Goal: Navigation & Orientation: Find specific page/section

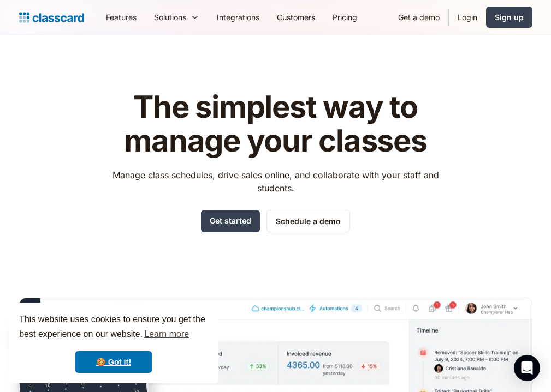
scroll to position [3558, 0]
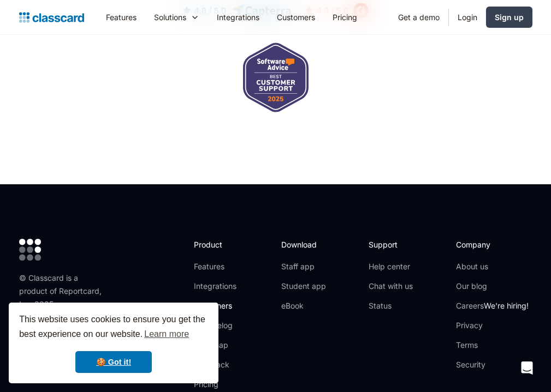
click at [213, 301] on link "Customers" at bounding box center [223, 306] width 58 height 11
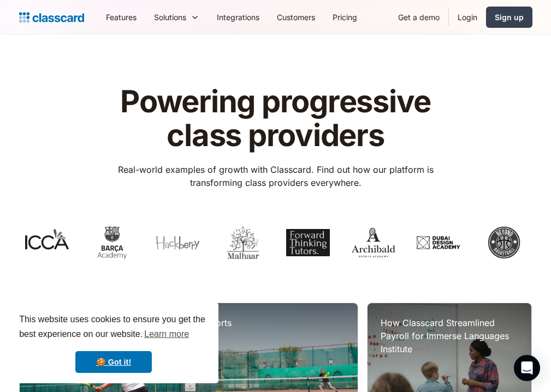
scroll to position [1529, 0]
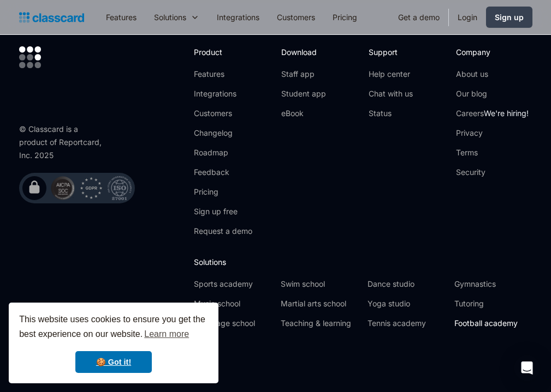
click at [480, 239] on div "Company About us Our blog Careers We're hiring! Privacy Terms Security" at bounding box center [494, 145] width 76 height 199
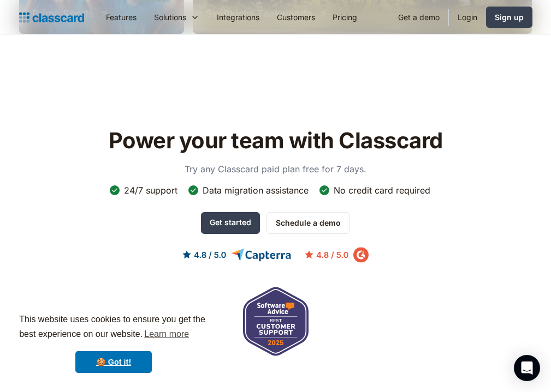
scroll to position [1038, 0]
